Goal: Task Accomplishment & Management: Manage account settings

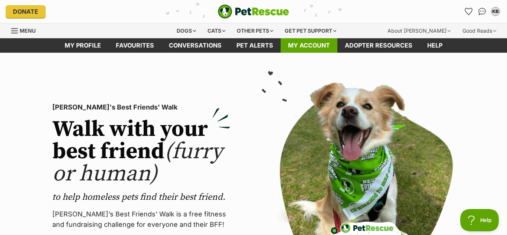
click at [298, 47] on link "My account" at bounding box center [309, 45] width 57 height 14
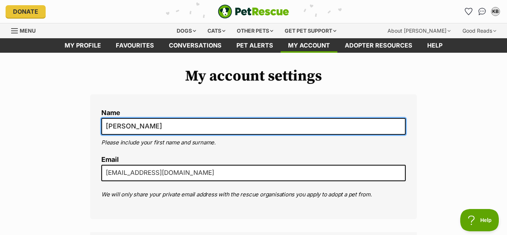
click at [261, 131] on input "[PERSON_NAME]" at bounding box center [253, 126] width 305 height 17
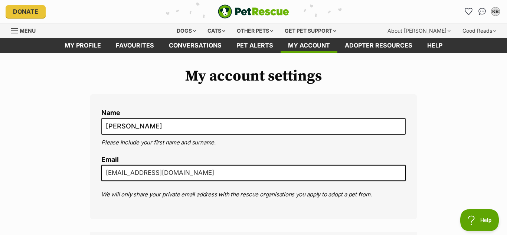
click at [14, 34] on link "Menu" at bounding box center [26, 29] width 30 height 13
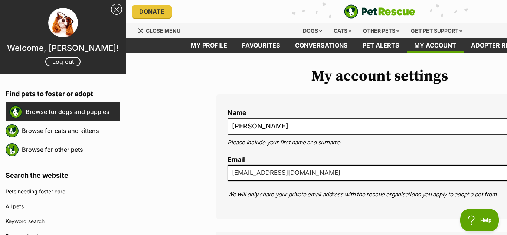
click at [35, 110] on link "Browse for dogs and puppies" at bounding box center [73, 112] width 95 height 16
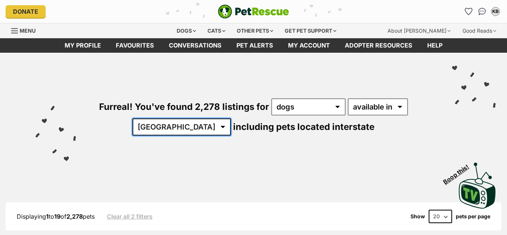
click at [180, 124] on select "Australia ACT NSW NT QLD SA TAS VIC WA" at bounding box center [182, 126] width 98 height 17
select select "VIC"
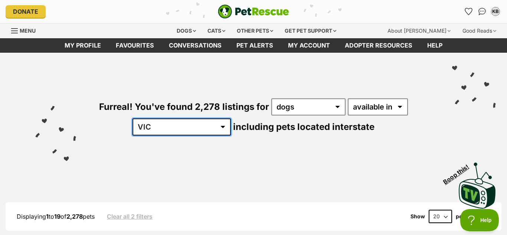
click at [156, 118] on select "Australia ACT NSW NT QLD SA TAS VIC WA" at bounding box center [182, 126] width 98 height 17
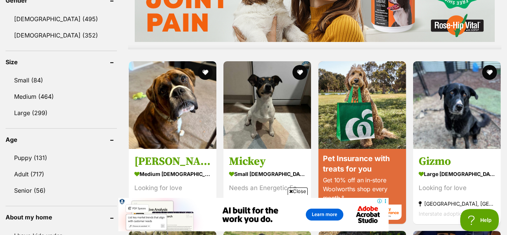
scroll to position [658, 0]
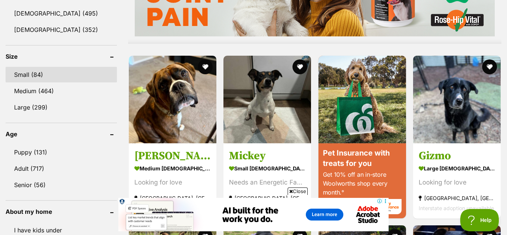
click at [17, 75] on link "Small (84)" at bounding box center [61, 75] width 111 height 16
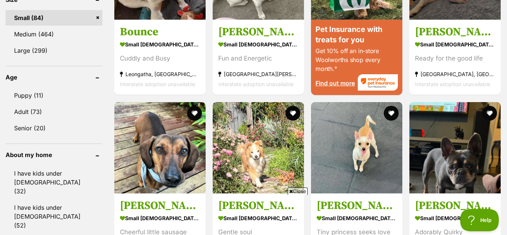
scroll to position [731, 0]
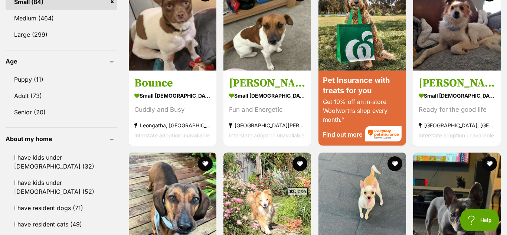
click at [17, 75] on link "Puppy (11)" at bounding box center [61, 80] width 111 height 16
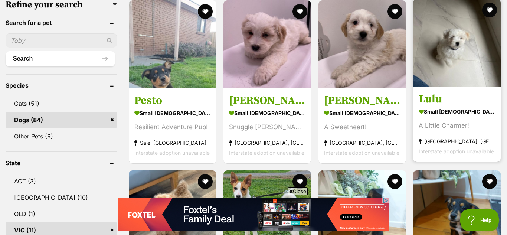
click at [429, 107] on strong "small female Dog" at bounding box center [457, 111] width 77 height 11
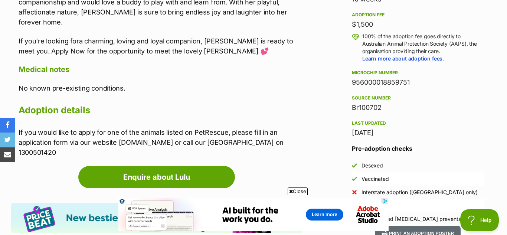
scroll to position [546, 0]
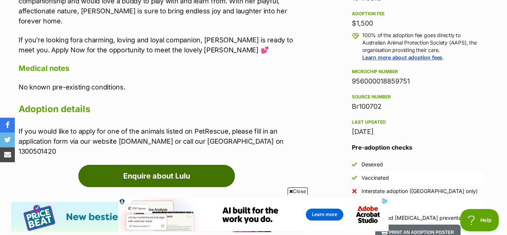
click at [207, 165] on link "Enquire about Lulu" at bounding box center [156, 176] width 157 height 22
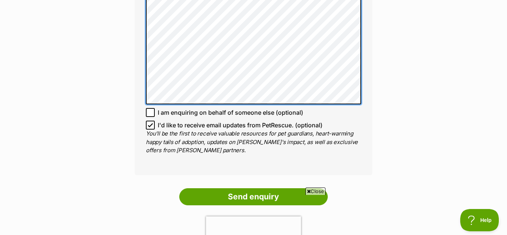
scroll to position [650, 0]
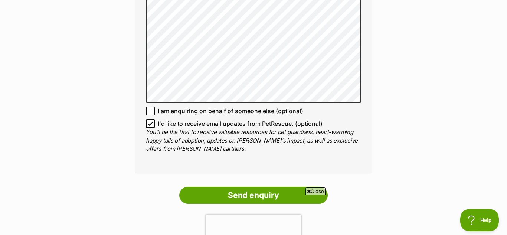
click at [151, 122] on icon at bounding box center [150, 123] width 4 height 3
click at [151, 119] on input "I'd like to receive email updates from PetRescue. (optional)" at bounding box center [150, 123] width 9 height 9
checkbox input "false"
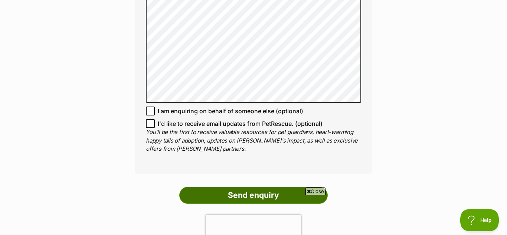
click at [269, 187] on input "Send enquiry" at bounding box center [253, 195] width 149 height 17
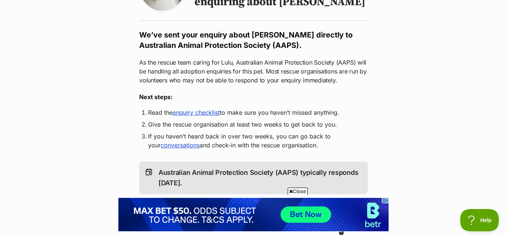
click at [186, 116] on link "enquiry checklist" at bounding box center [196, 112] width 47 height 7
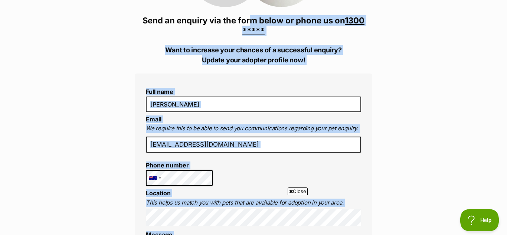
drag, startPoint x: 239, startPoint y: 25, endPoint x: 245, endPoint y: -11, distance: 36.9
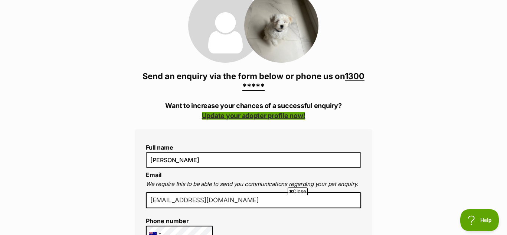
click at [249, 116] on link "Update your adopter profile now!" at bounding box center [254, 116] width 104 height 8
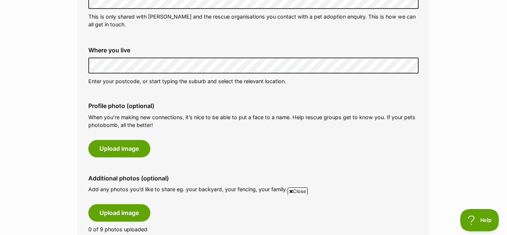
scroll to position [277, 0]
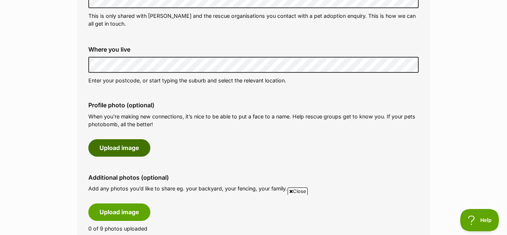
click at [125, 150] on button "Upload image" at bounding box center [119, 147] width 62 height 17
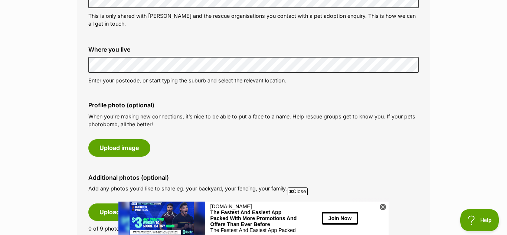
scroll to position [0, 0]
click at [382, 205] on icon at bounding box center [383, 207] width 6 height 6
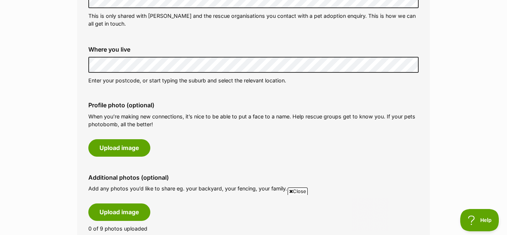
click at [377, 198] on html at bounding box center [253, 198] width 270 height 0
click at [375, 198] on html at bounding box center [253, 198] width 270 height 0
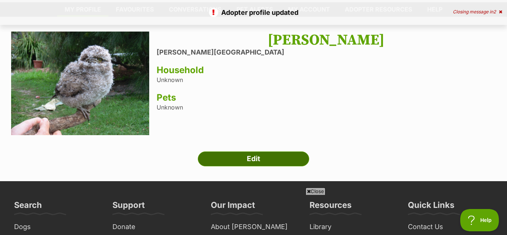
click at [271, 160] on link "Edit" at bounding box center [253, 159] width 111 height 15
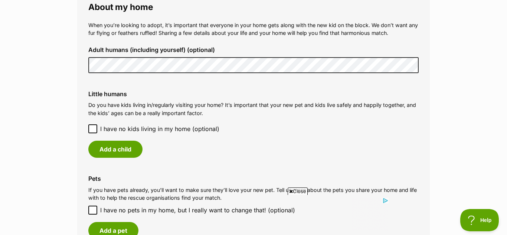
scroll to position [647, 0]
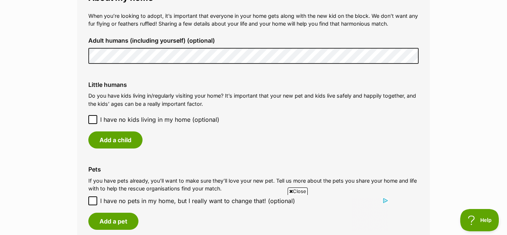
click at [90, 117] on icon at bounding box center [92, 119] width 5 height 5
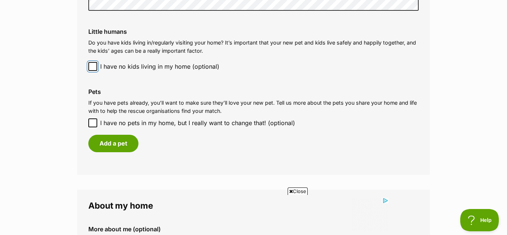
scroll to position [704, 0]
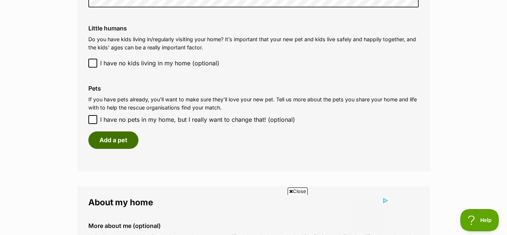
click at [112, 137] on button "Add a pet" at bounding box center [113, 139] width 50 height 17
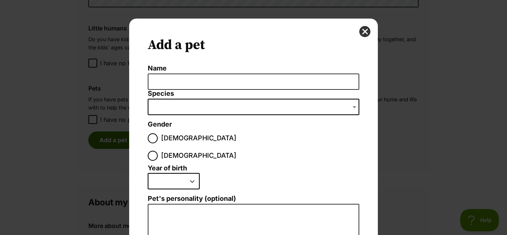
scroll to position [0, 0]
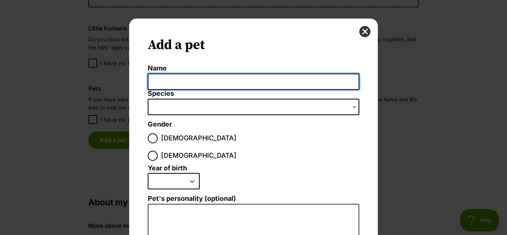
click at [159, 85] on input "Name" at bounding box center [254, 82] width 212 height 17
type input "[PERSON_NAME]"
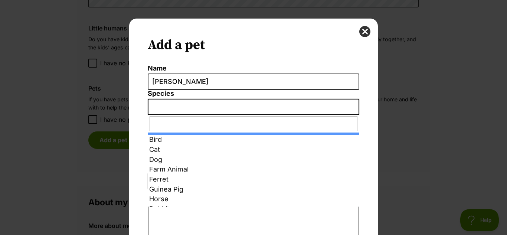
click at [157, 111] on span "Dialog Window - Close (Press escape to close)" at bounding box center [254, 107] width 212 height 16
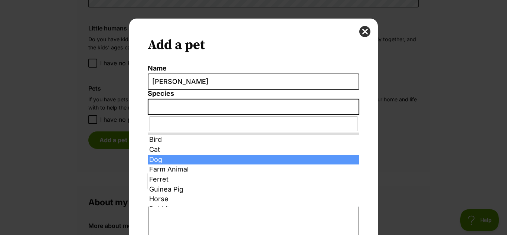
select select "1"
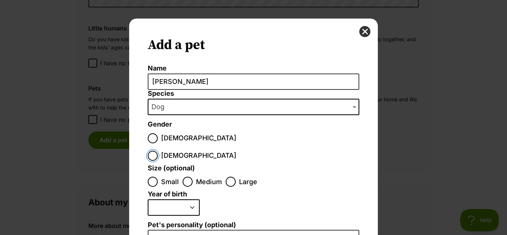
click at [158, 151] on input "[DEMOGRAPHIC_DATA]" at bounding box center [153, 156] width 10 height 10
radio input "true"
click at [152, 177] on input "Small" at bounding box center [153, 182] width 10 height 10
radio input "true"
click at [191, 199] on select "2025 2024 2023 2022 2021 2020 2019 2018 2017 2016 2015 2014 2013 2012 2011 2010…" at bounding box center [174, 207] width 52 height 16
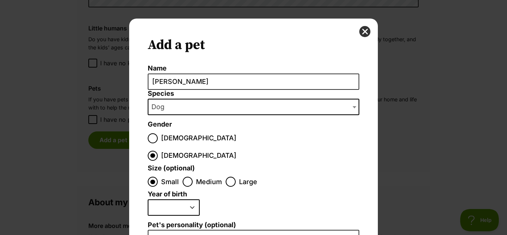
select select "2023"
click at [148, 199] on select "2025 2024 2023 2022 2021 2020 2019 2018 2017 2016 2015 2014 2013 2012 2011 2010…" at bounding box center [174, 207] width 52 height 16
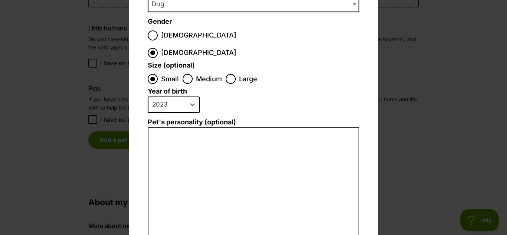
scroll to position [107, 0]
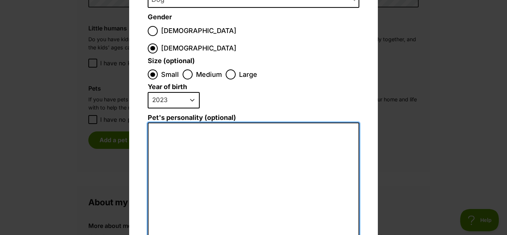
click at [176, 123] on textarea "Pet's personality (optional)" at bounding box center [254, 204] width 212 height 163
type textarea "Tilly"
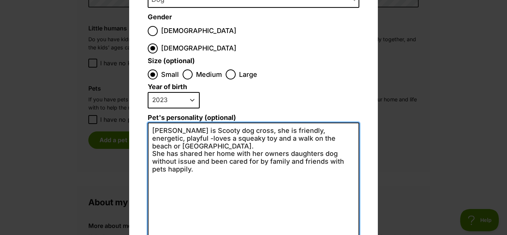
click at [189, 123] on textarea "Tilley is Scooty dog cross, she is friendly, energetic, playful -loves a squeak…" at bounding box center [254, 204] width 212 height 163
click at [191, 123] on textarea "Tilley is Scooty dog cross, she is friendly, energetic, playful -loves a squeak…" at bounding box center [254, 204] width 212 height 163
click at [193, 123] on textarea "Tilley is Scoty dog cross, she is friendly, energetic, playful -loves a squeaky…" at bounding box center [254, 204] width 212 height 163
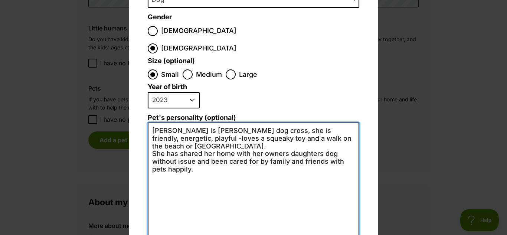
click at [201, 145] on textarea "Tilley is Scotty dog cross, she is friendly, energetic, playful -loves a squeak…" at bounding box center [254, 204] width 212 height 163
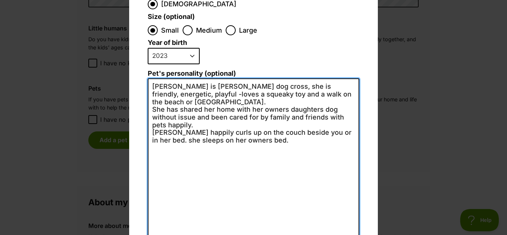
scroll to position [188, 0]
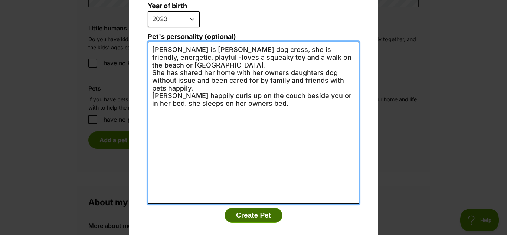
type textarea "Tilley is Scotty dog cross, she is friendly, energetic, playful -loves a squeak…"
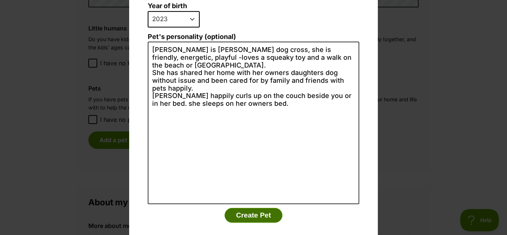
click at [263, 208] on button "Create Pet" at bounding box center [254, 215] width 58 height 15
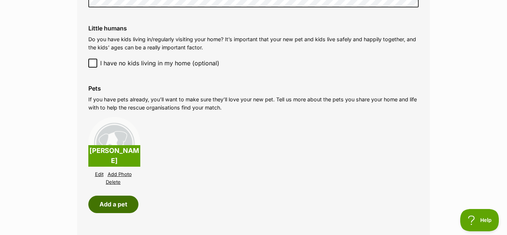
scroll to position [704, 0]
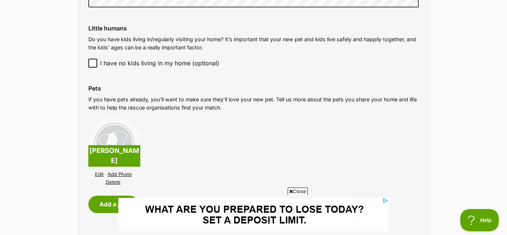
click at [126, 176] on link "Add Photo" at bounding box center [120, 175] width 24 height 6
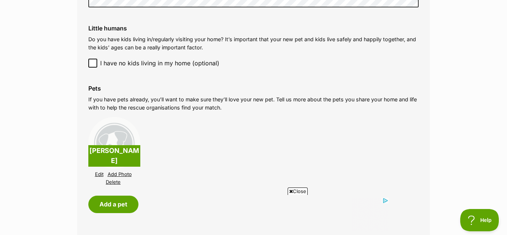
scroll to position [0, 0]
click at [120, 173] on link "Add Photo" at bounding box center [120, 175] width 24 height 6
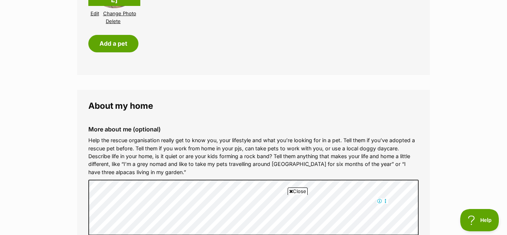
click at [295, 193] on span "Close" at bounding box center [298, 191] width 20 height 7
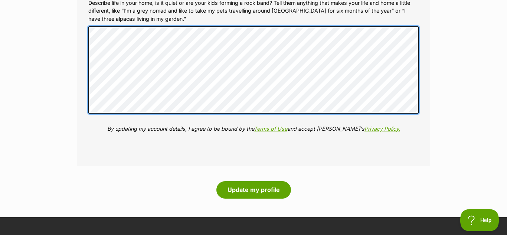
scroll to position [1024, 0]
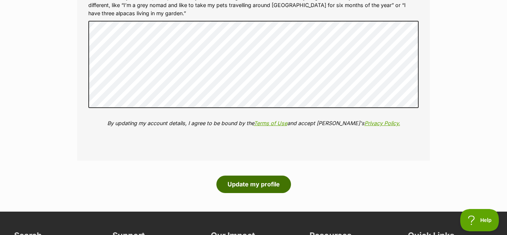
click at [271, 189] on button "Update my profile" at bounding box center [254, 184] width 75 height 17
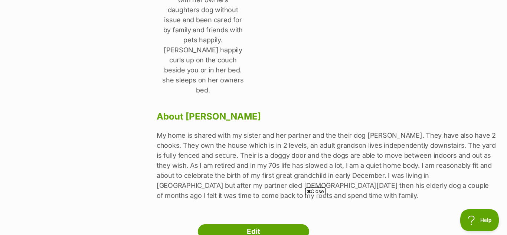
scroll to position [336, 0]
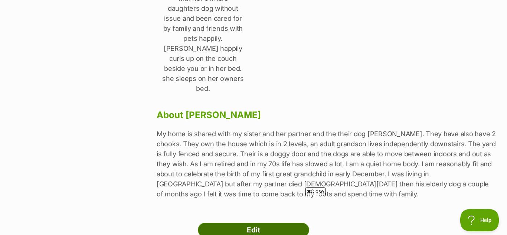
click at [259, 223] on link "Edit" at bounding box center [253, 230] width 111 height 15
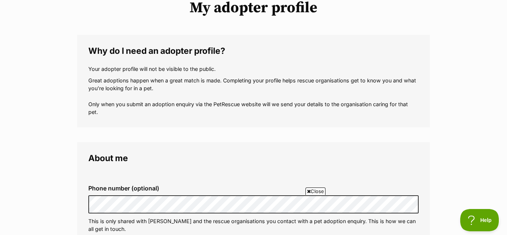
scroll to position [73, 0]
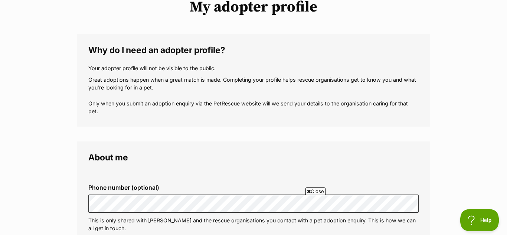
click at [316, 192] on span "Close" at bounding box center [316, 191] width 20 height 7
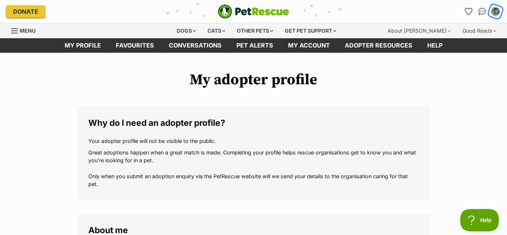
click at [495, 10] on img "My account" at bounding box center [496, 12] width 10 height 10
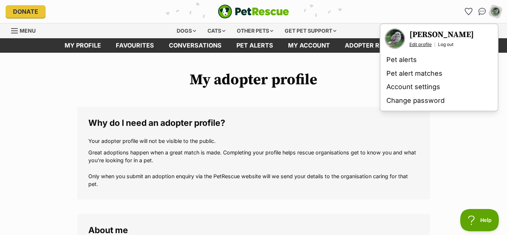
click at [421, 45] on link "Edit profile" at bounding box center [421, 45] width 22 height 6
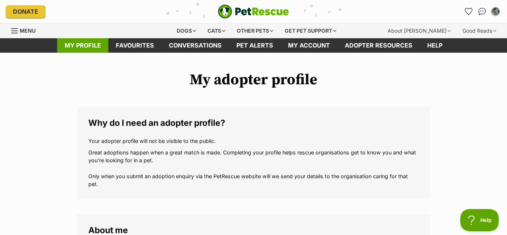
click at [96, 44] on link "My profile" at bounding box center [82, 45] width 51 height 14
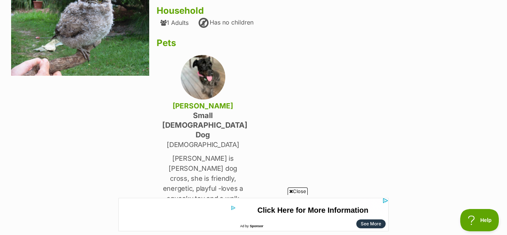
scroll to position [100, 0]
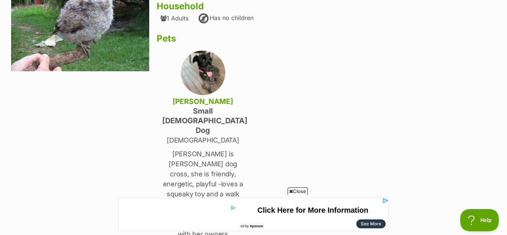
click at [293, 190] on span "Close" at bounding box center [298, 191] width 20 height 7
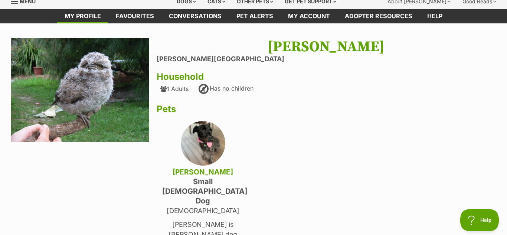
scroll to position [0, 0]
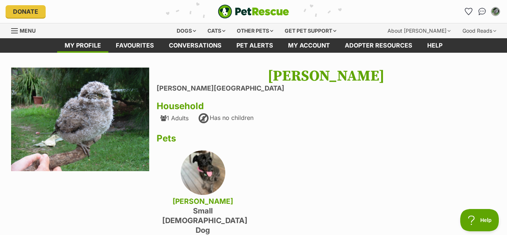
click at [347, 77] on h1 "Kay Black" at bounding box center [326, 76] width 339 height 17
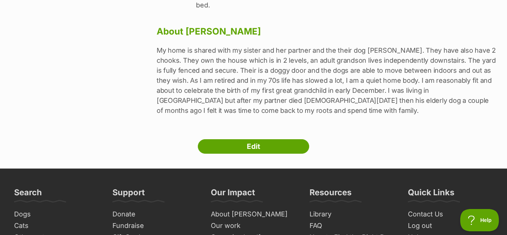
scroll to position [422, 0]
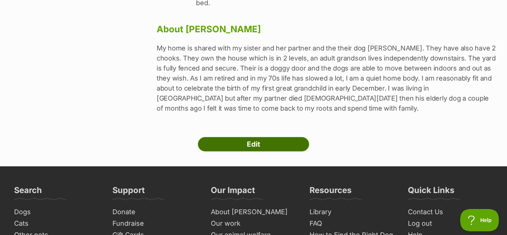
click at [239, 137] on link "Edit" at bounding box center [253, 144] width 111 height 15
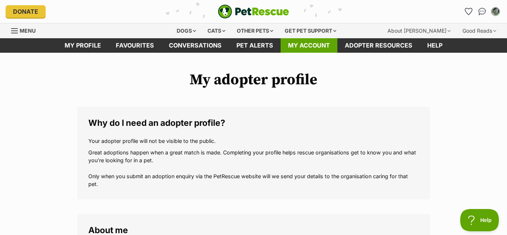
click at [319, 44] on link "My account" at bounding box center [309, 45] width 57 height 14
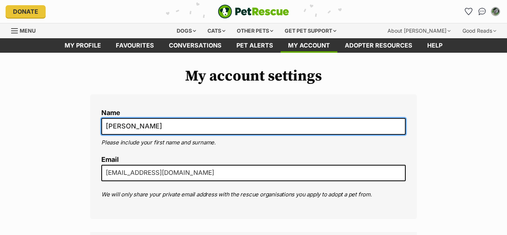
click at [155, 129] on input "Kay Black" at bounding box center [253, 126] width 305 height 17
click at [119, 126] on input "Kay Black" at bounding box center [253, 126] width 305 height 17
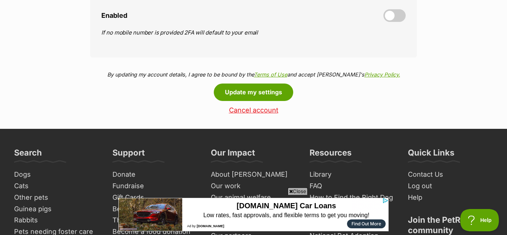
scroll to position [387, 0]
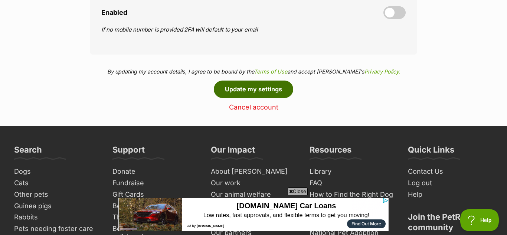
type input "[PERSON_NAME]"
click at [253, 91] on button "Update my settings" at bounding box center [253, 89] width 79 height 17
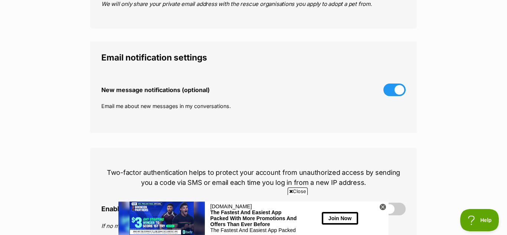
scroll to position [191, 0]
click at [293, 190] on span "Close" at bounding box center [298, 191] width 20 height 7
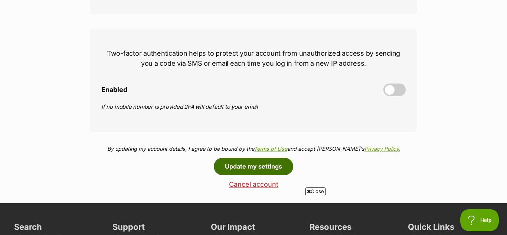
click at [266, 165] on button "Update my settings" at bounding box center [253, 166] width 79 height 17
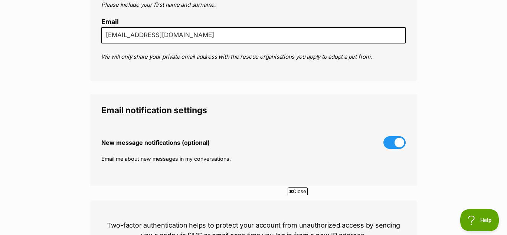
scroll to position [137, 0]
click at [295, 192] on span "Close" at bounding box center [298, 191] width 20 height 7
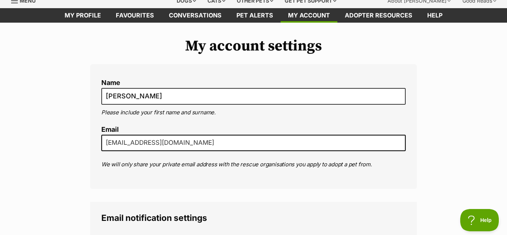
scroll to position [0, 0]
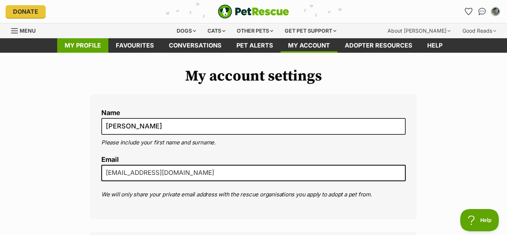
click at [82, 51] on link "My profile" at bounding box center [82, 45] width 51 height 14
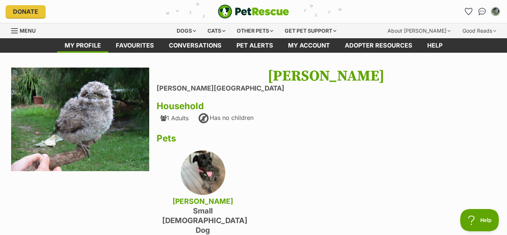
click at [182, 119] on div "1 Adults" at bounding box center [174, 118] width 28 height 7
click at [316, 44] on link "My account" at bounding box center [309, 45] width 57 height 14
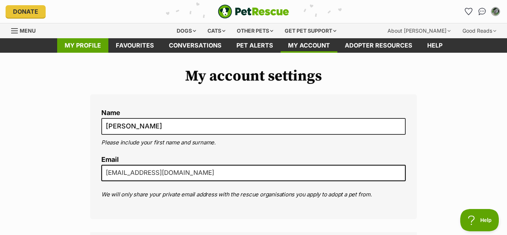
click at [86, 43] on link "My profile" at bounding box center [82, 45] width 51 height 14
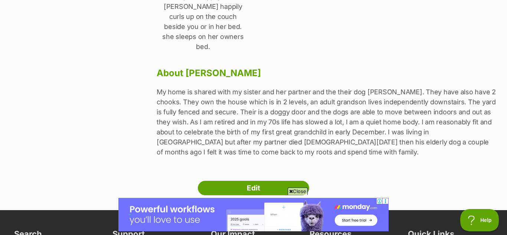
scroll to position [400, 0]
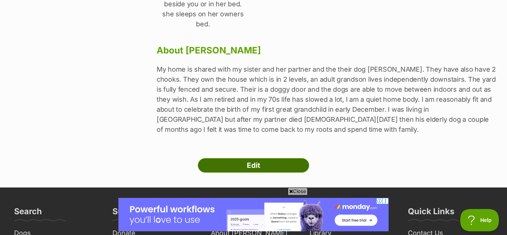
click at [290, 158] on link "Edit" at bounding box center [253, 165] width 111 height 15
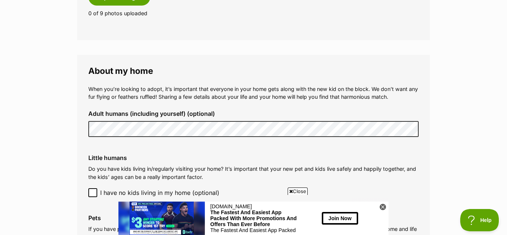
scroll to position [577, 0]
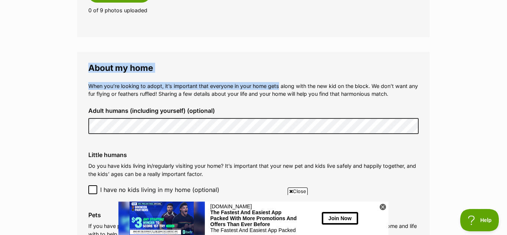
drag, startPoint x: 278, startPoint y: 47, endPoint x: 279, endPoint y: 36, distance: 11.1
click at [279, 36] on form "Why do I need an adopter profile? Your adopter profile will not be visible to t…" at bounding box center [253, 85] width 353 height 1110
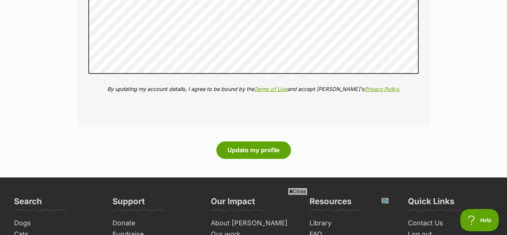
scroll to position [1058, 0]
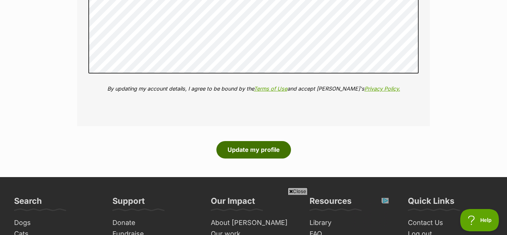
click at [260, 153] on button "Update my profile" at bounding box center [254, 149] width 75 height 17
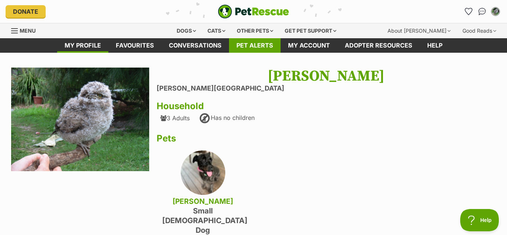
click at [266, 49] on link "Pet alerts" at bounding box center [255, 45] width 52 height 14
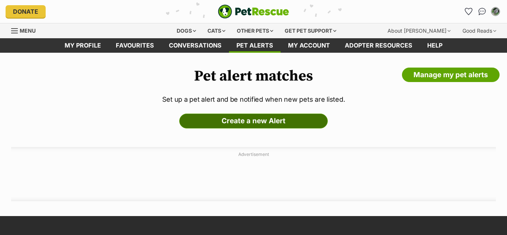
click at [235, 124] on link "Create a new Alert" at bounding box center [253, 121] width 149 height 15
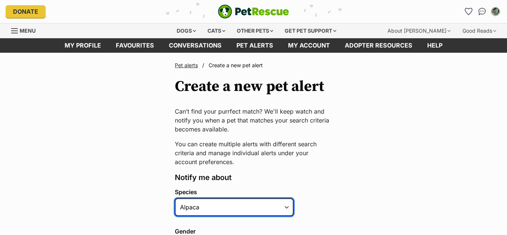
click at [207, 205] on select "Alpaca Bird Cat Chicken Cow Dog Donkey Duck Ferret Fish Goat Goose Guinea Fowl …" at bounding box center [234, 207] width 119 height 18
select select "1"
click at [175, 198] on select "Alpaca Bird Cat Chicken Cow Dog Donkey Duck Ferret Fish Goat Goose Guinea Fowl …" at bounding box center [234, 207] width 119 height 18
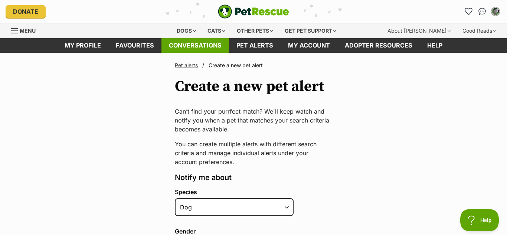
click at [184, 46] on link "Conversations" at bounding box center [196, 45] width 68 height 14
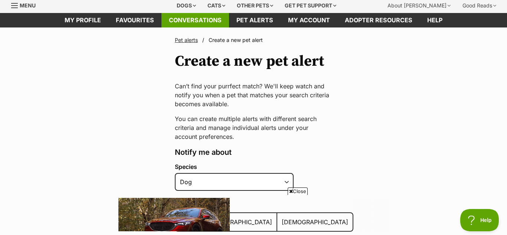
scroll to position [51, 0]
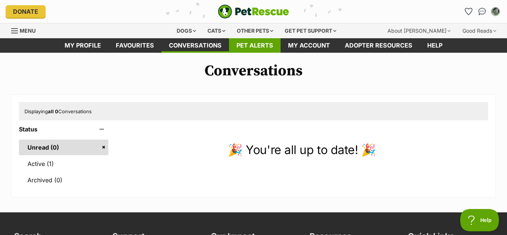
click at [269, 45] on link "Pet alerts" at bounding box center [255, 45] width 52 height 14
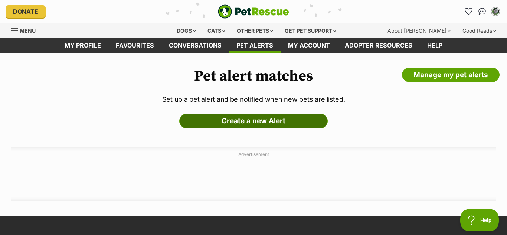
click at [240, 124] on link "Create a new Alert" at bounding box center [253, 121] width 149 height 15
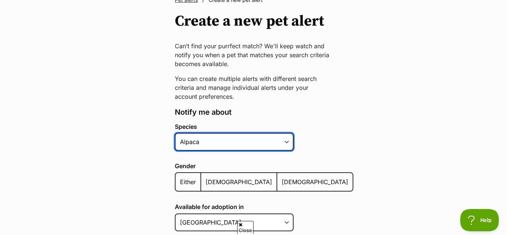
click at [243, 140] on select "Alpaca Bird Cat Chicken Cow Dog Donkey Duck Ferret Fish Goat Goose Guinea Fowl …" at bounding box center [234, 142] width 119 height 18
select select "1"
click at [175, 133] on select "Alpaca Bird Cat Chicken Cow Dog Donkey Duck Ferret Fish Goat Goose Guinea Fowl …" at bounding box center [234, 142] width 119 height 18
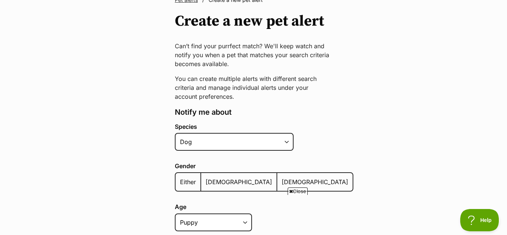
click at [187, 179] on span "Either" at bounding box center [188, 181] width 16 height 7
click at [180, 178] on input "Either" at bounding box center [180, 177] width 0 height 0
click at [304, 188] on span "Close" at bounding box center [298, 191] width 20 height 7
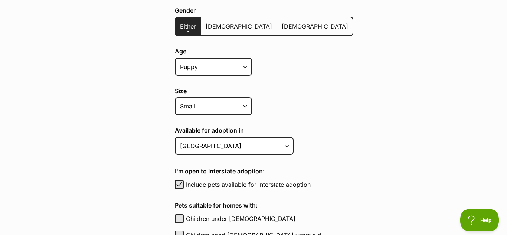
scroll to position [221, 0]
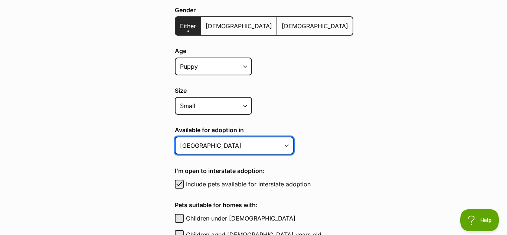
click at [287, 145] on select "Australian Capital Territory New South Wales Northern Territory Queensland Sout…" at bounding box center [234, 146] width 119 height 18
select select "2"
click at [175, 137] on select "Australian Capital Territory New South Wales Northern Territory Queensland Sout…" at bounding box center [234, 146] width 119 height 18
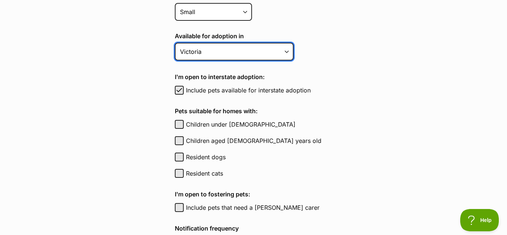
scroll to position [316, 0]
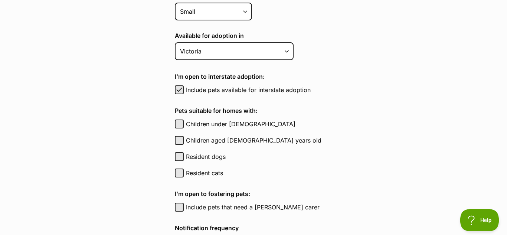
click at [209, 157] on label "Resident dogs" at bounding box center [269, 156] width 167 height 9
click at [184, 157] on button "Resident dogs" at bounding box center [179, 156] width 9 height 9
checkbox input "true"
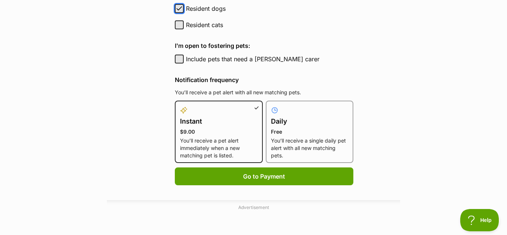
scroll to position [0, 0]
click at [305, 153] on p "You’ll receive a single daily pet alert with all new matching pets." at bounding box center [310, 148] width 78 height 22
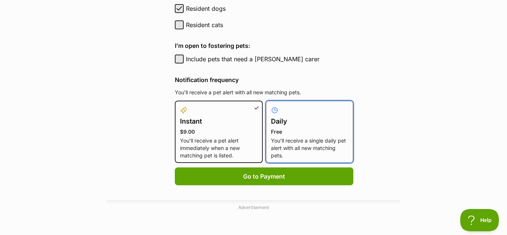
click at [271, 105] on input "Daily Free You’ll receive a single daily pet alert with all new matching pets." at bounding box center [270, 105] width 0 height 0
radio input "true"
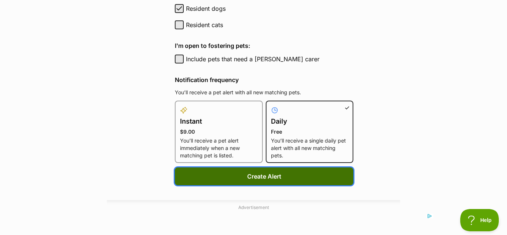
click at [290, 180] on button "Create Alert" at bounding box center [264, 176] width 179 height 18
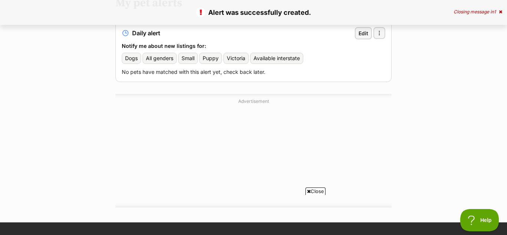
scroll to position [151, 0]
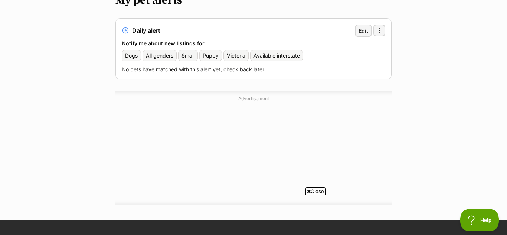
click at [318, 192] on span "Close" at bounding box center [316, 191] width 20 height 7
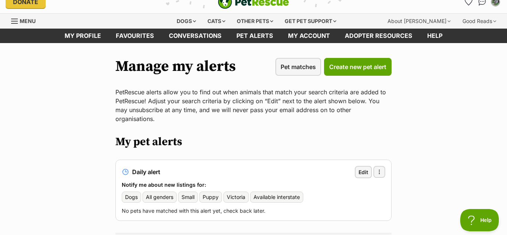
scroll to position [0, 0]
